Goal: Transaction & Acquisition: Purchase product/service

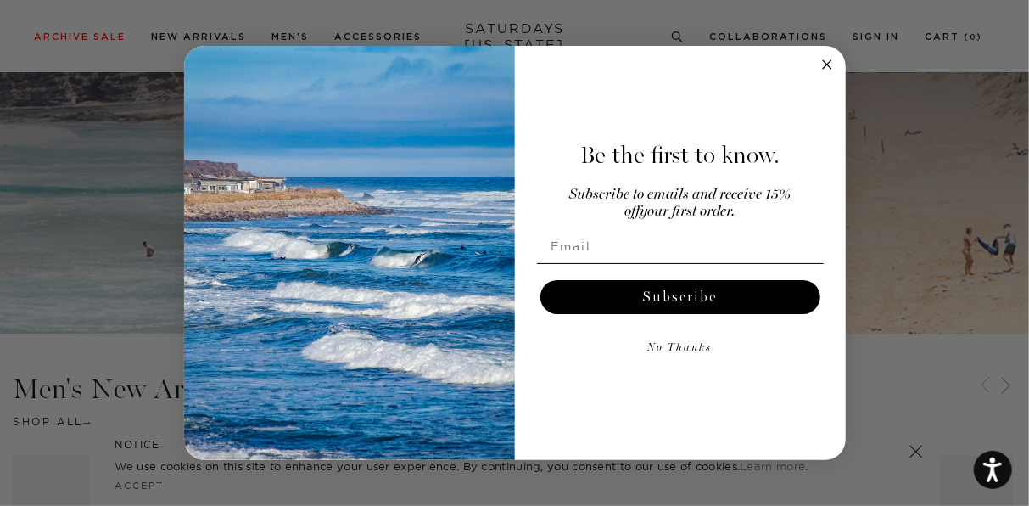
scroll to position [242, 0]
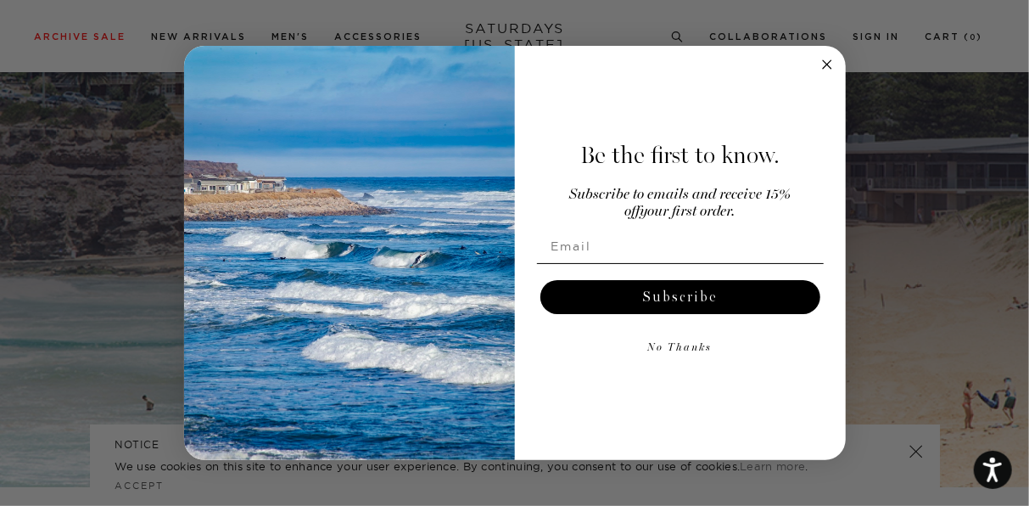
click at [824, 69] on circle "Close dialog" at bounding box center [827, 65] width 20 height 20
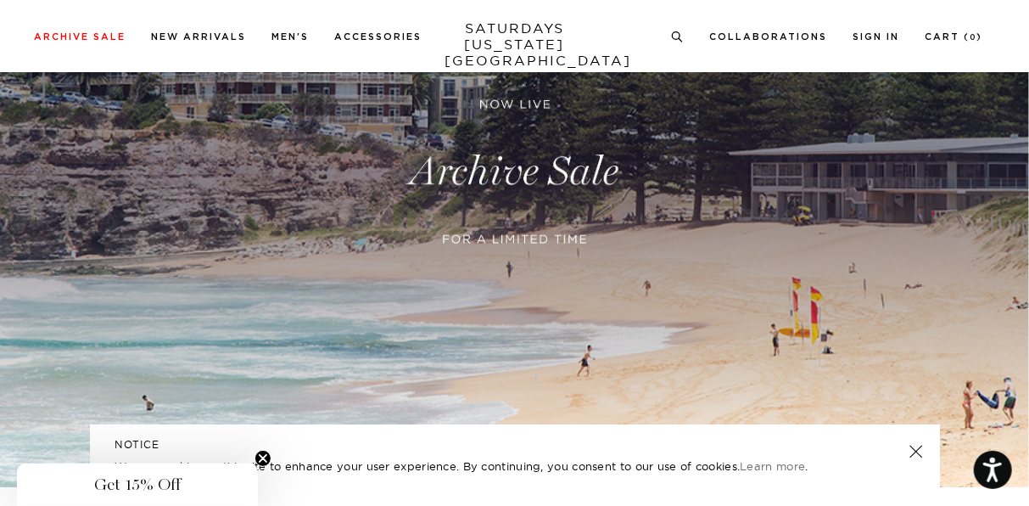
click at [456, 329] on link at bounding box center [514, 172] width 1029 height 631
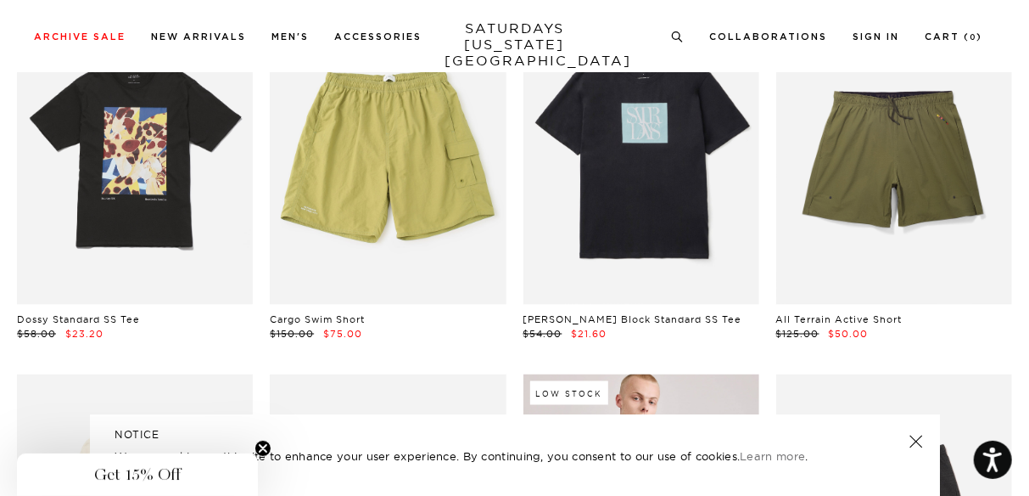
scroll to position [4231, 10]
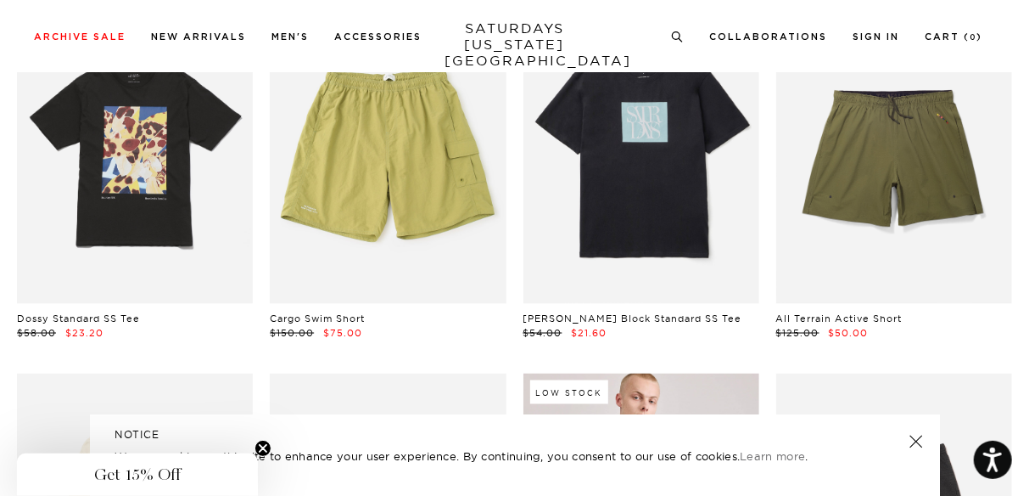
click at [914, 437] on link at bounding box center [916, 441] width 24 height 24
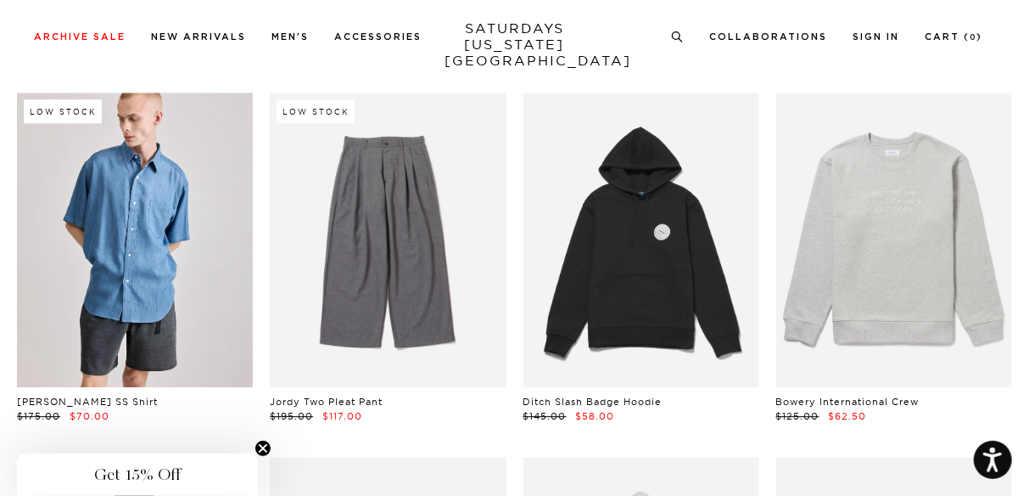
scroll to position [5243, 10]
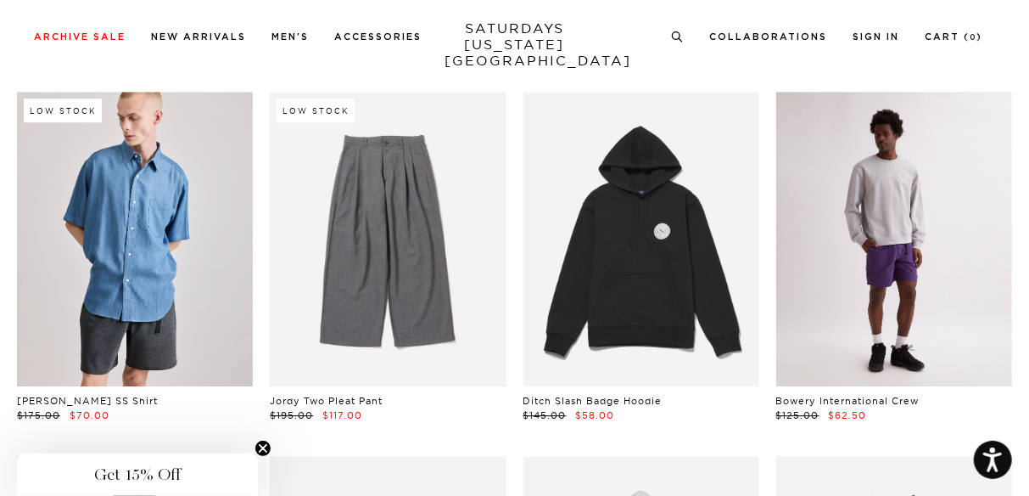
click at [887, 227] on link at bounding box center [895, 239] width 236 height 295
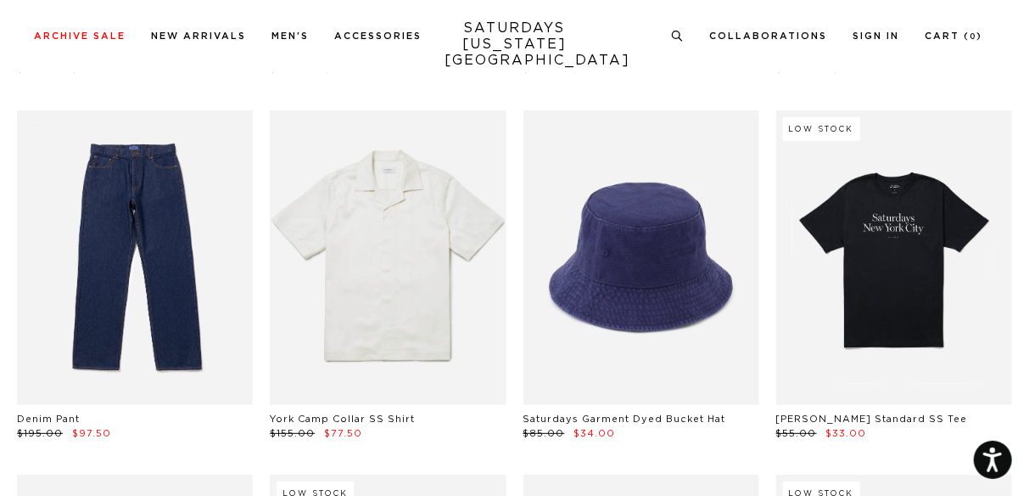
scroll to position [6343, 10]
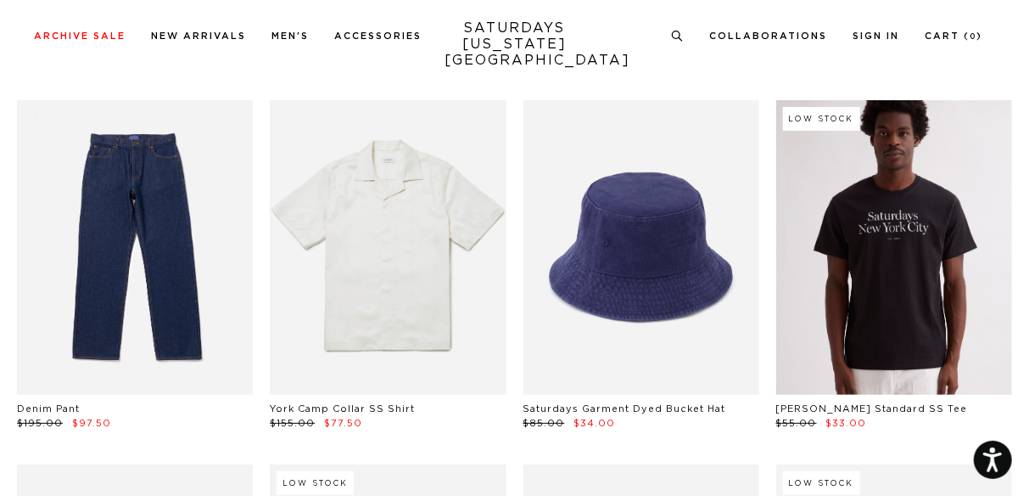
click at [942, 270] on link at bounding box center [895, 247] width 236 height 295
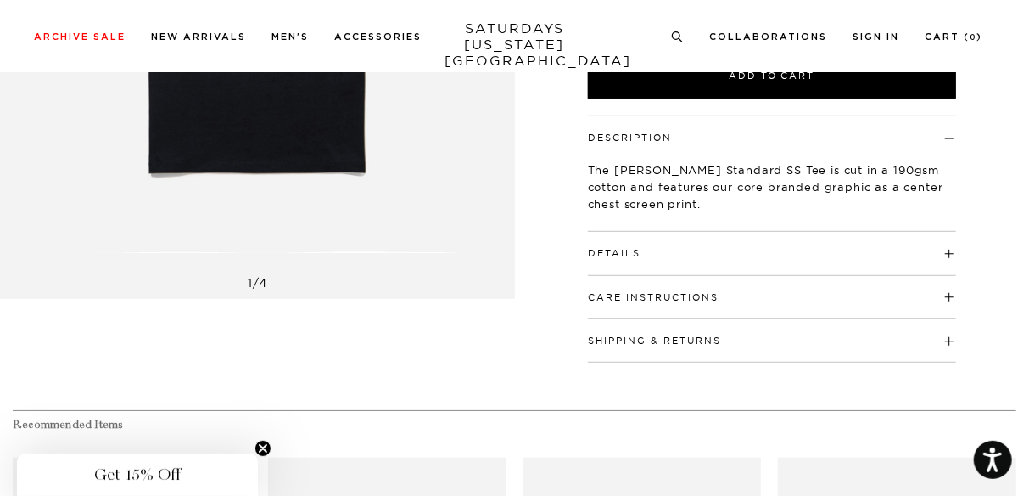
scroll to position [432, 10]
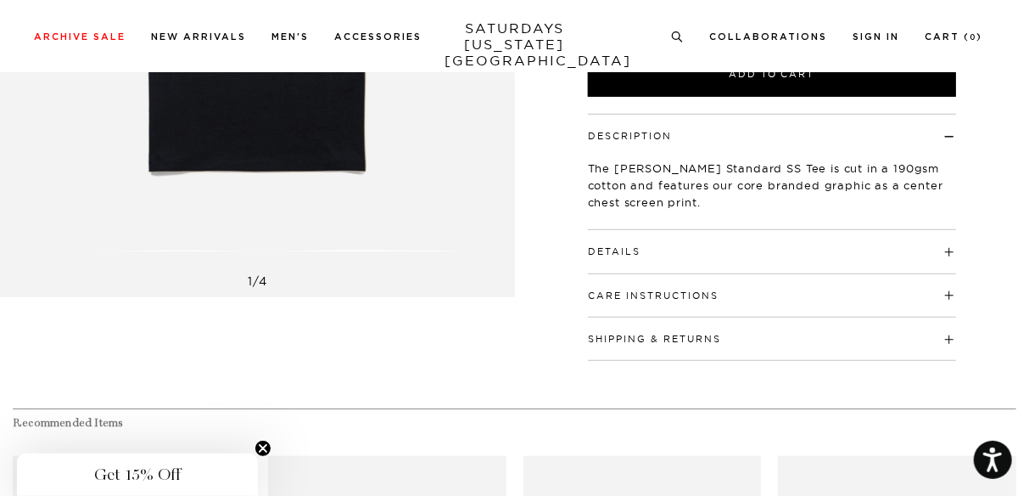
click at [887, 230] on h4 "Details" at bounding box center [772, 244] width 368 height 28
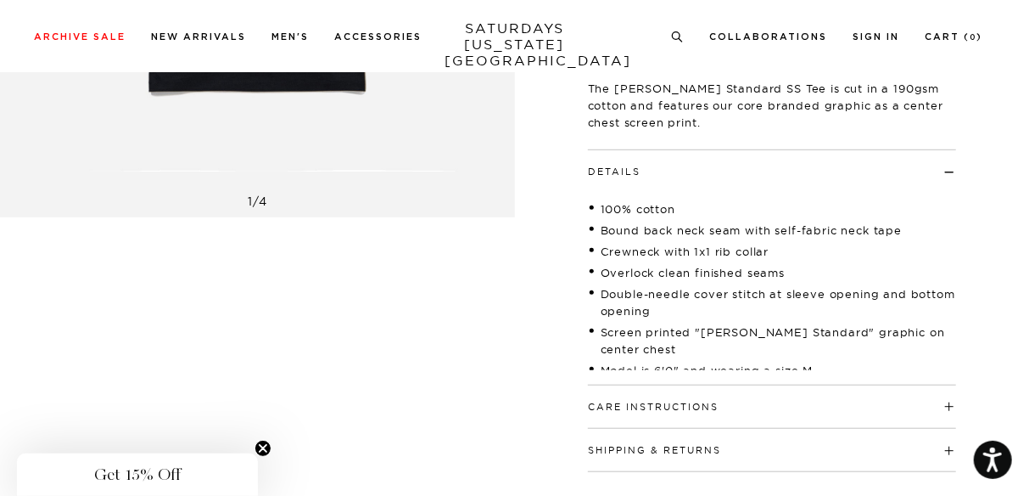
scroll to position [507, 10]
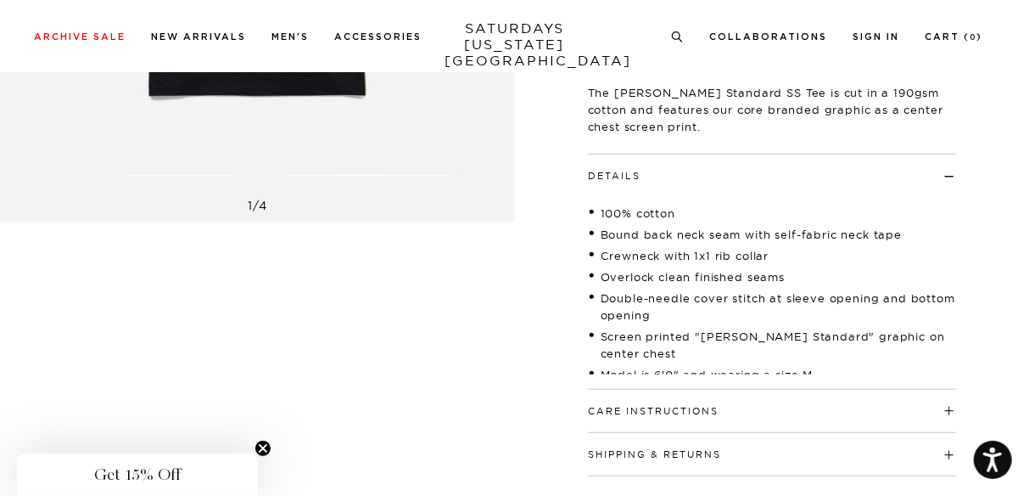
click at [1015, 177] on div "1 / 4 Miller Standard SS Tee Black" at bounding box center [514, 27] width 1029 height 898
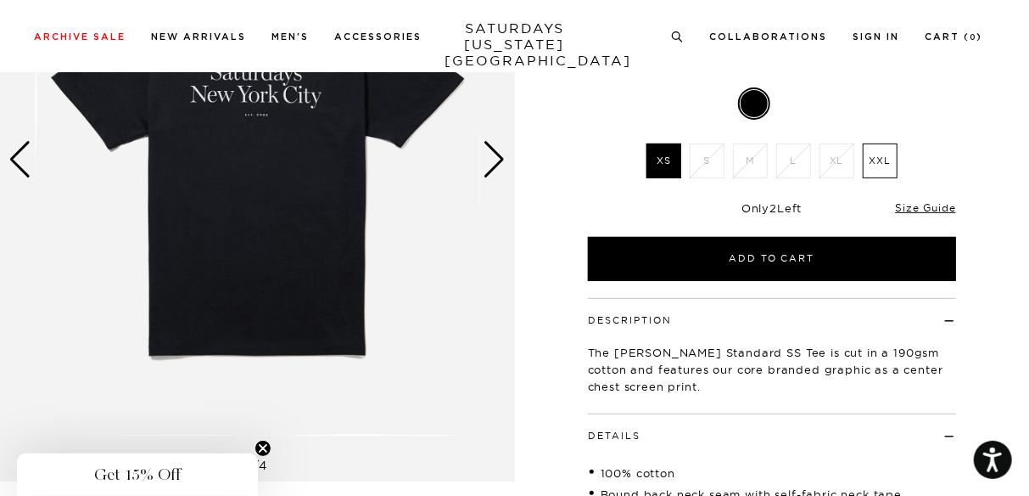
scroll to position [0, 10]
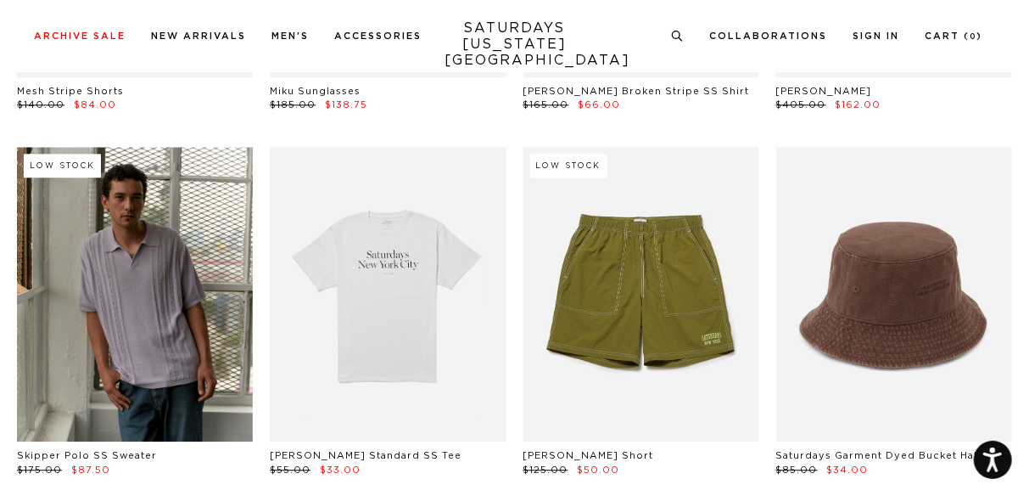
scroll to position [8120, 10]
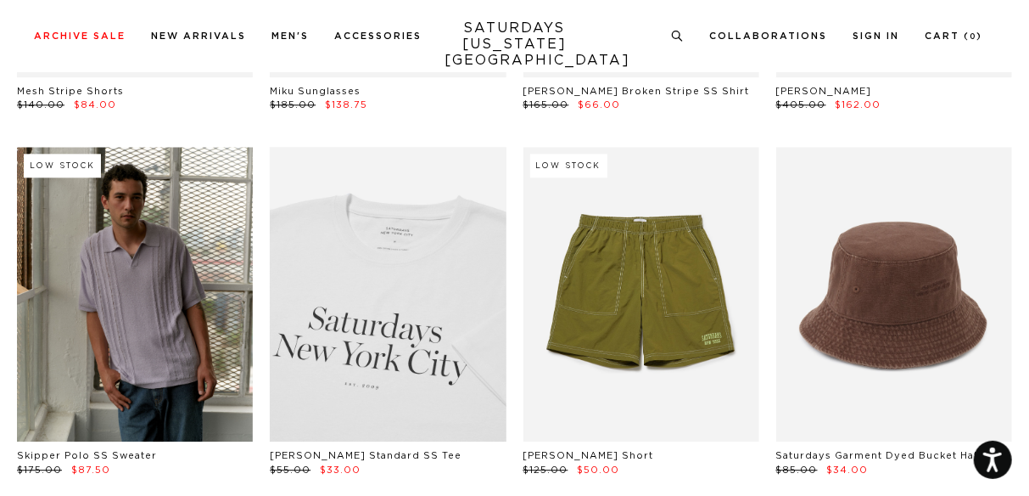
click at [361, 356] on link at bounding box center [388, 294] width 236 height 295
